Goal: Download file/media

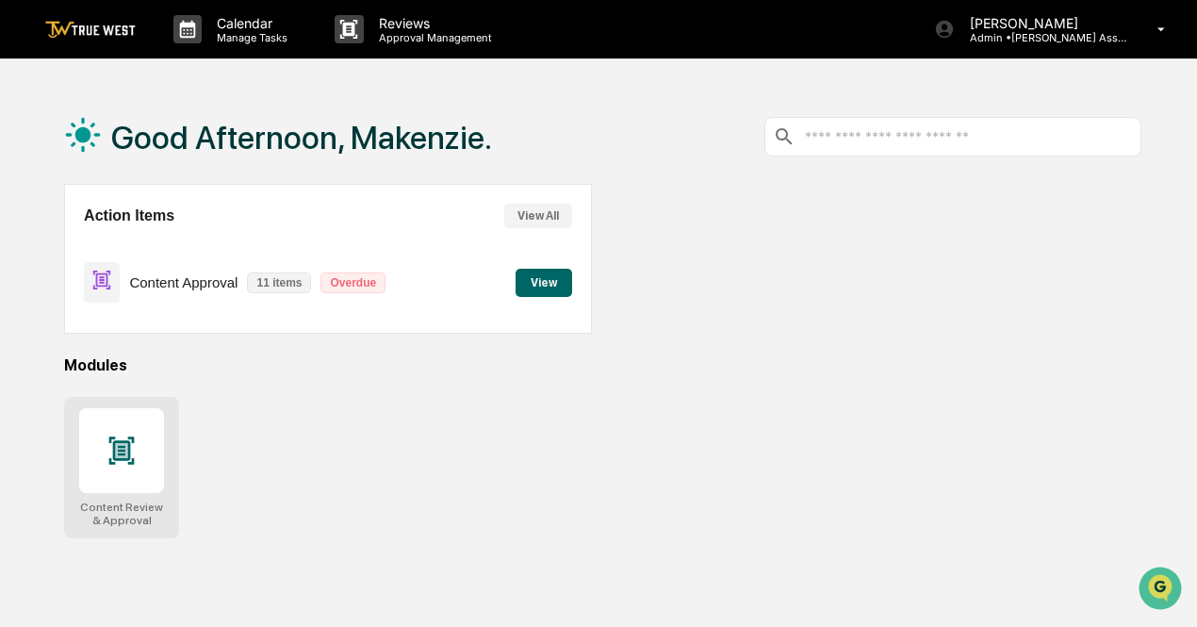
click at [123, 442] on icon at bounding box center [121, 449] width 25 height 27
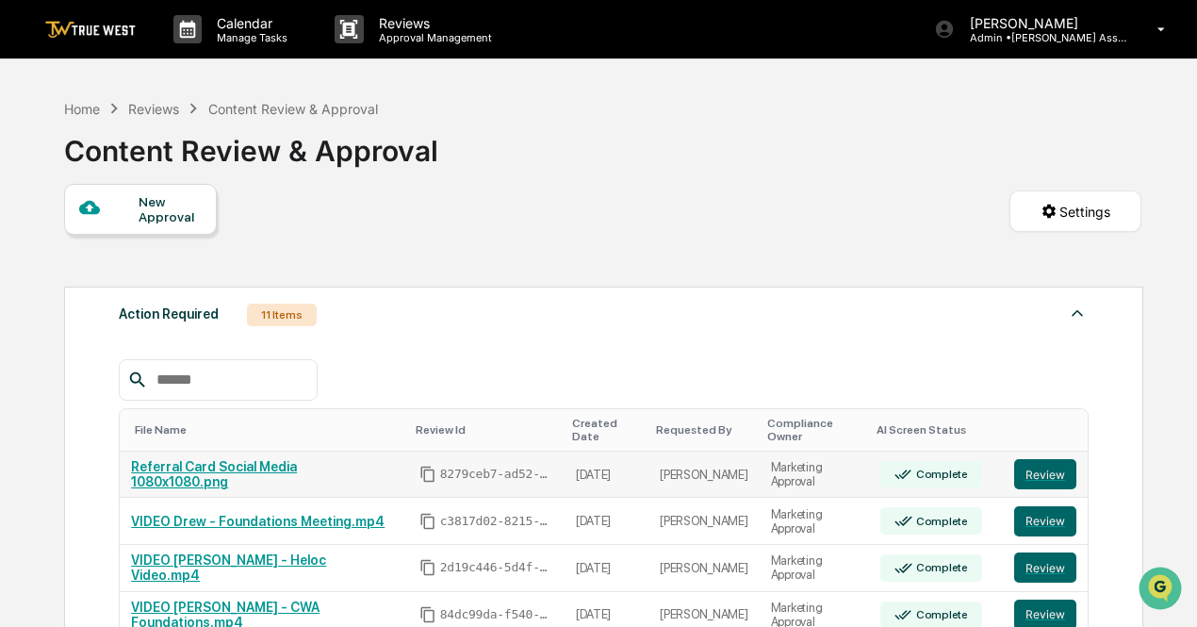
click at [261, 459] on link "Referral Card Social Media 1080x1080.png" at bounding box center [214, 474] width 166 height 30
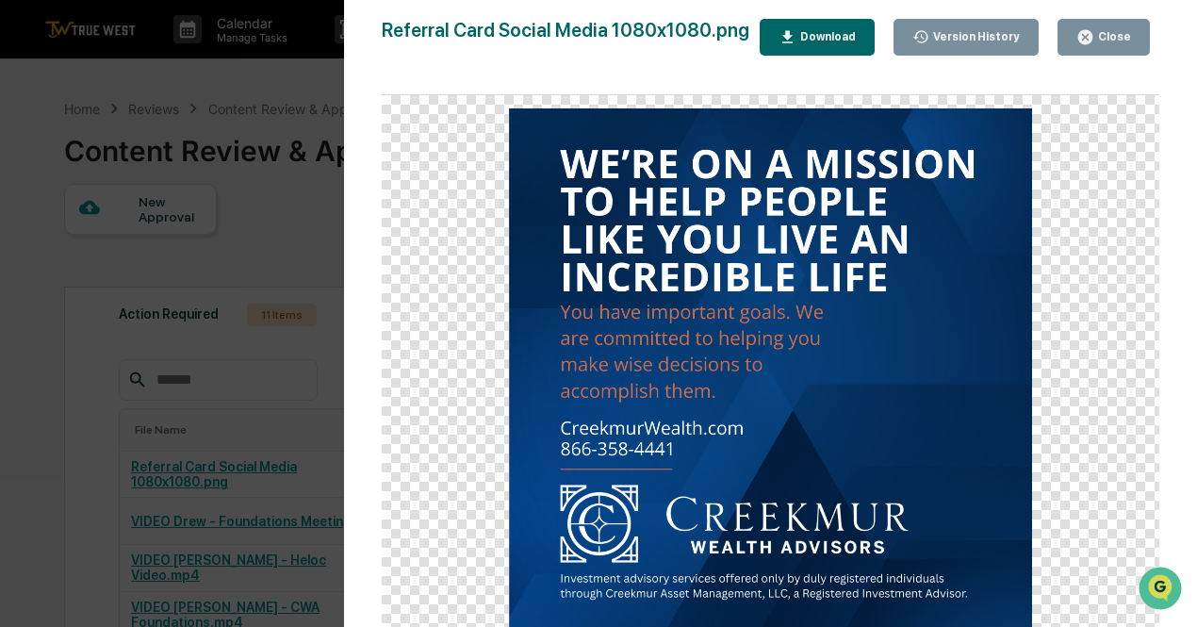
click at [1098, 50] on button "Close" at bounding box center [1104, 37] width 92 height 37
